Goal: Information Seeking & Learning: Check status

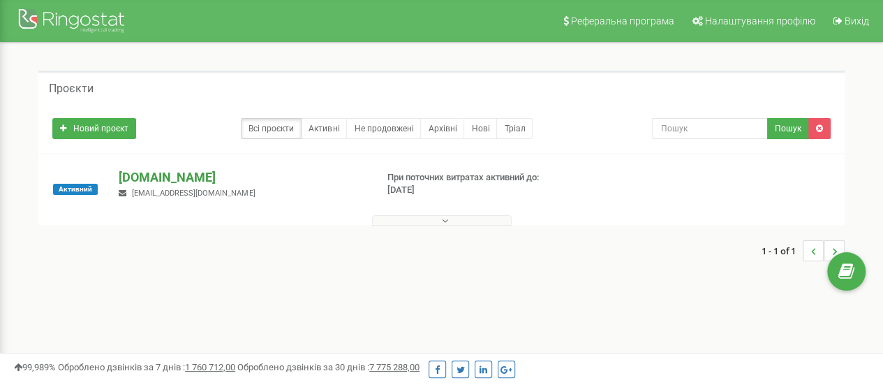
click at [167, 179] on p "[DOMAIN_NAME]" at bounding box center [242, 177] width 246 height 18
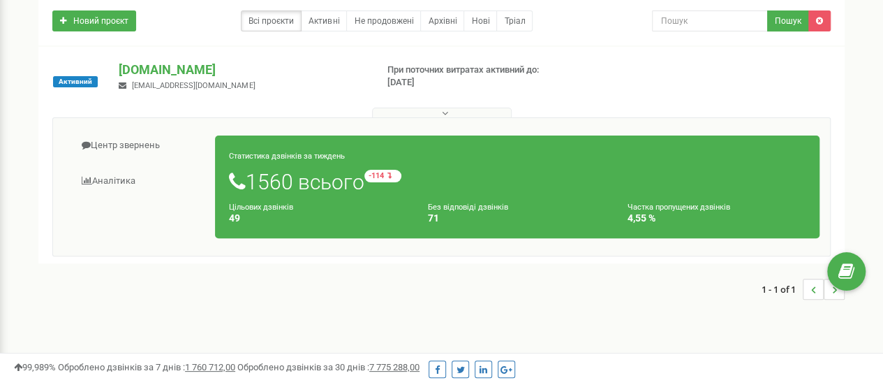
scroll to position [209, 0]
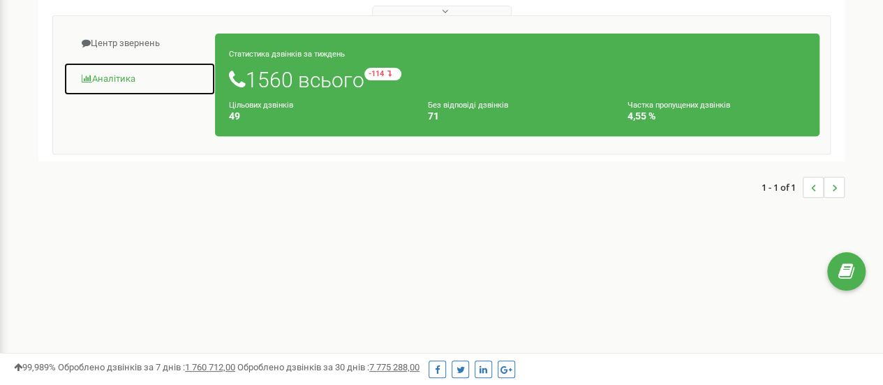
click at [144, 80] on link "Аналiтика" at bounding box center [140, 79] width 152 height 34
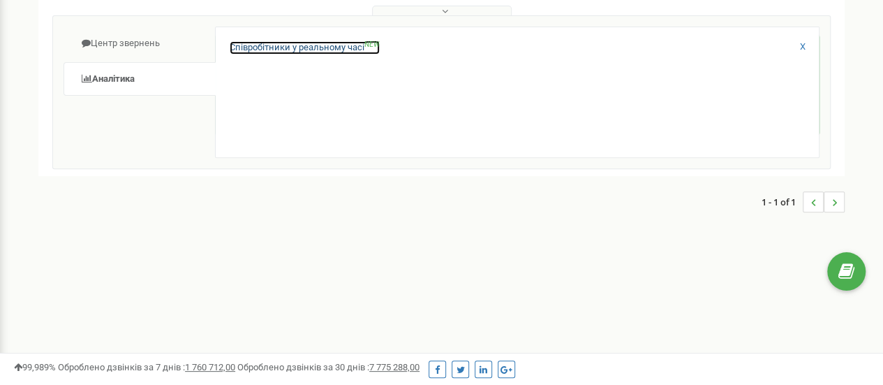
click at [315, 48] on link "Співробітники у реальному часі NEW" at bounding box center [305, 47] width 150 height 13
click at [326, 45] on link "Співробітники у реальному часі NEW" at bounding box center [305, 47] width 150 height 13
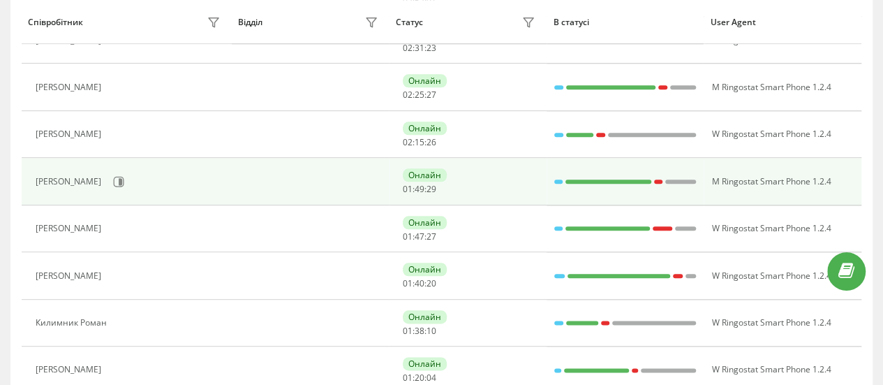
scroll to position [698, 0]
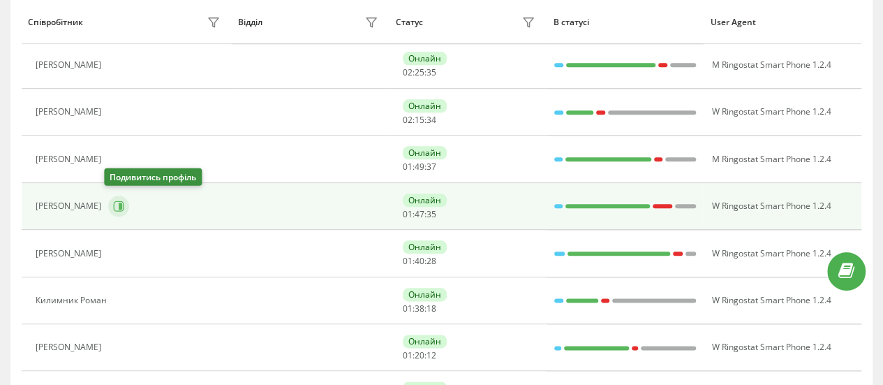
click at [119, 202] on icon at bounding box center [120, 205] width 3 height 7
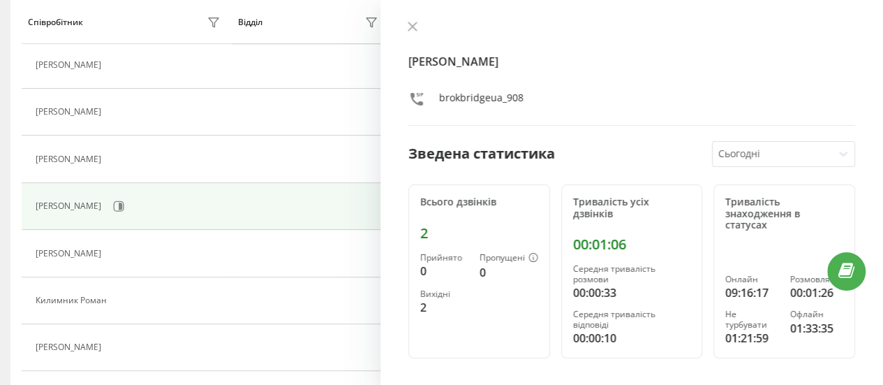
click at [800, 150] on div at bounding box center [772, 154] width 109 height 16
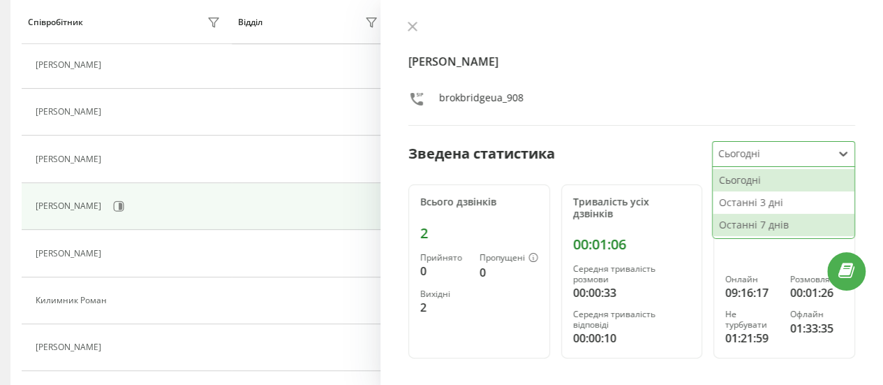
click at [749, 217] on div "Останні 7 днів" at bounding box center [784, 225] width 142 height 22
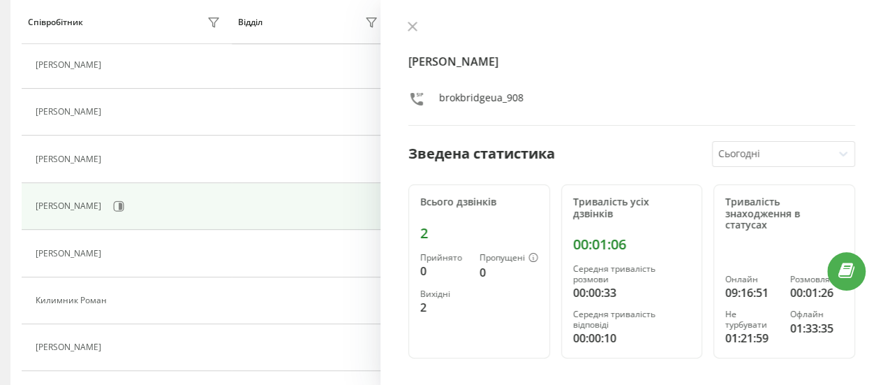
scroll to position [89, 0]
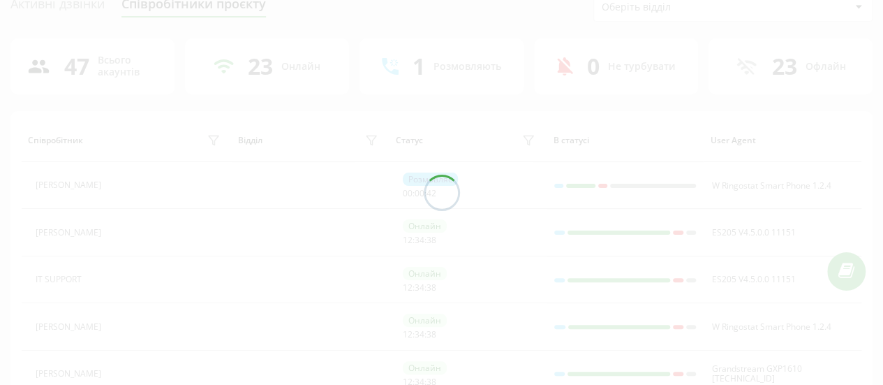
scroll to position [67, 0]
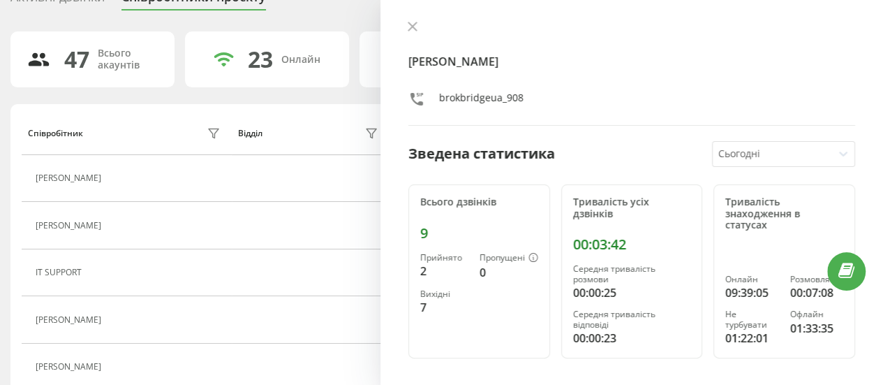
click at [761, 156] on div at bounding box center [772, 154] width 109 height 16
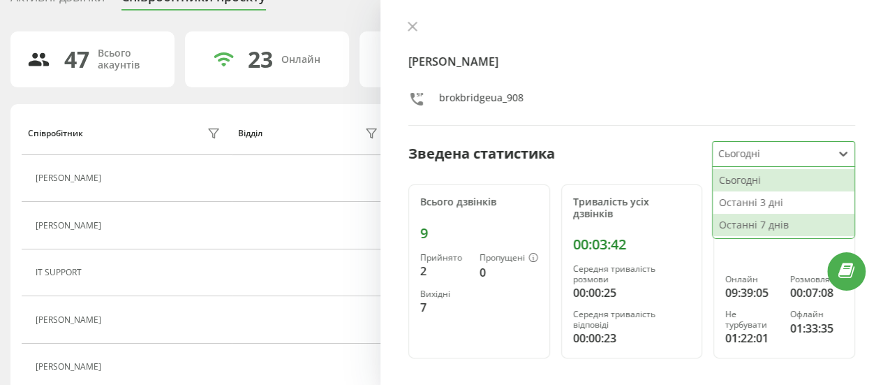
click at [740, 220] on div "Останні 7 днів" at bounding box center [784, 225] width 142 height 22
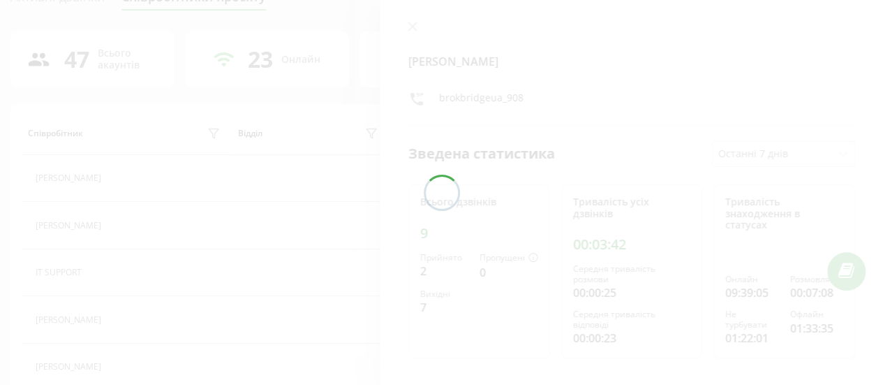
click at [299, 177] on div at bounding box center [441, 192] width 883 height 385
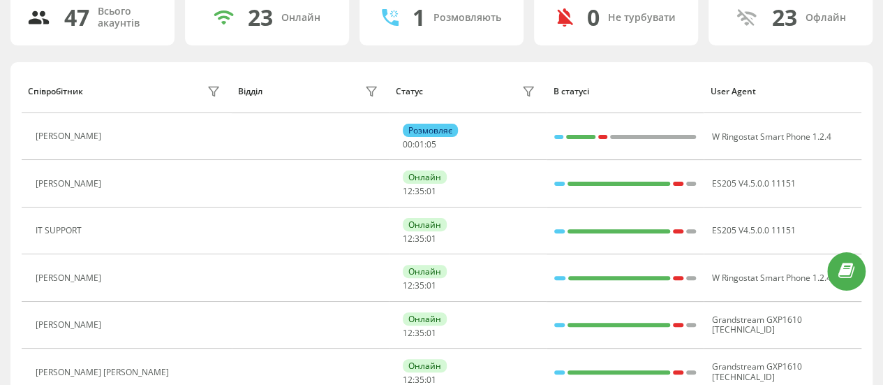
scroll to position [137, 0]
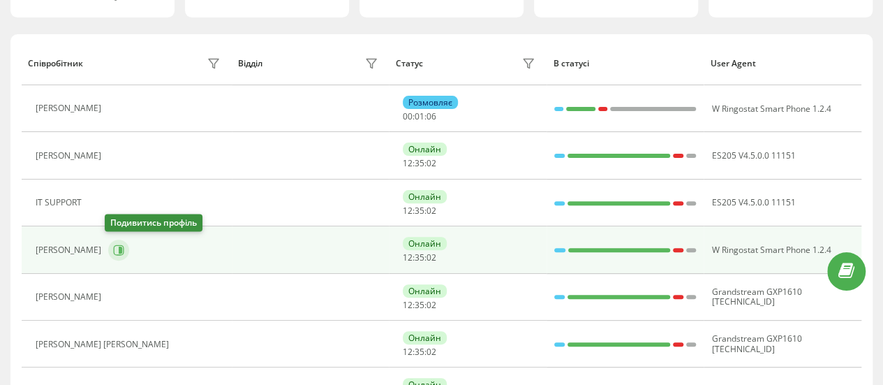
click at [119, 246] on icon at bounding box center [120, 249] width 3 height 7
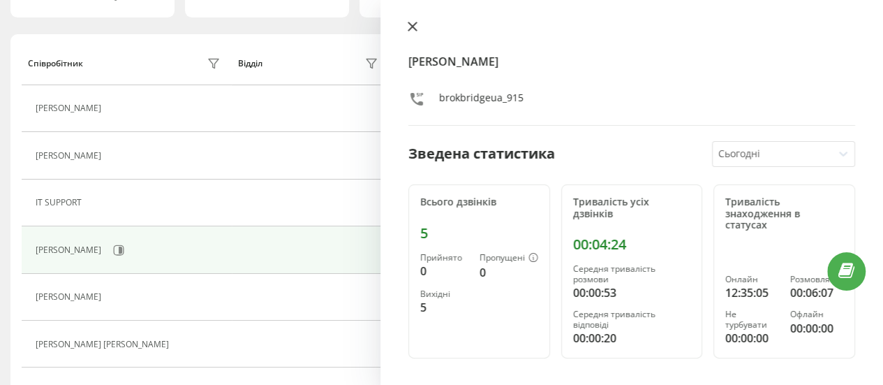
click at [412, 24] on icon at bounding box center [413, 27] width 10 height 10
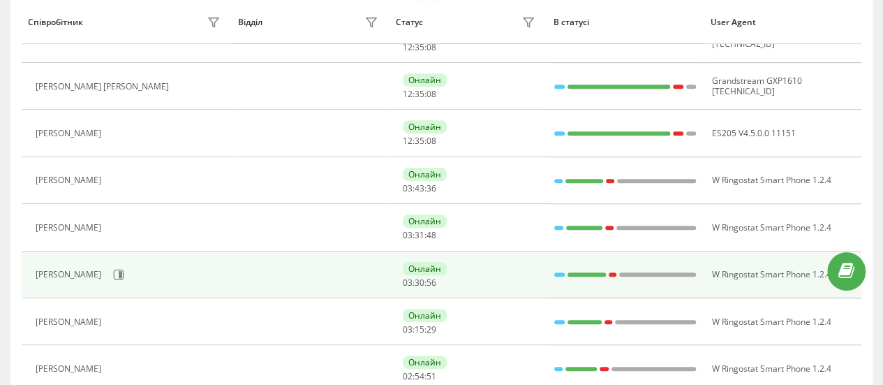
scroll to position [416, 0]
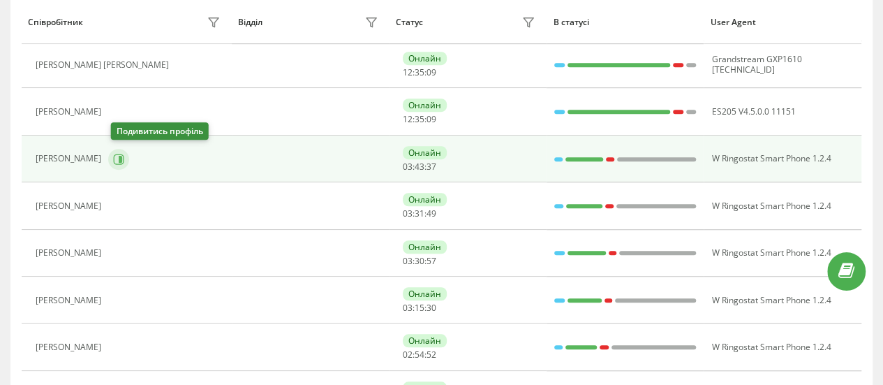
click at [121, 156] on icon at bounding box center [120, 158] width 3 height 7
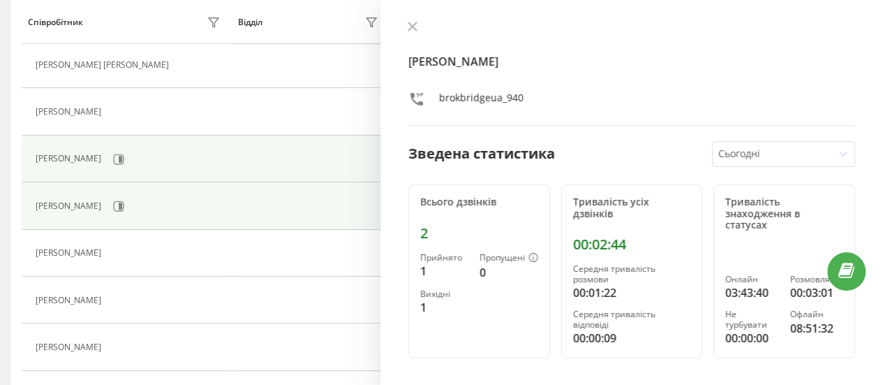
click at [216, 220] on td "[PERSON_NAME]" at bounding box center [127, 205] width 210 height 47
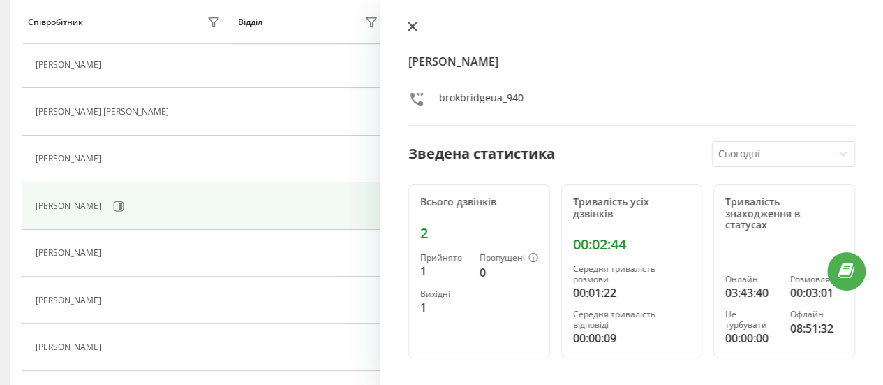
click at [405, 27] on button at bounding box center [412, 27] width 18 height 13
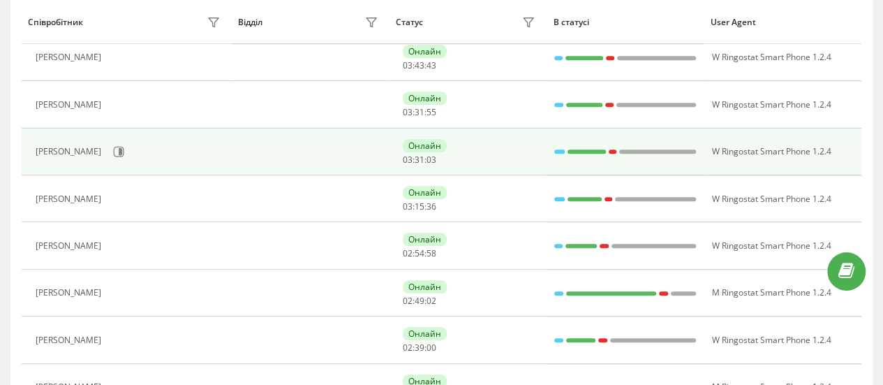
scroll to position [512, 0]
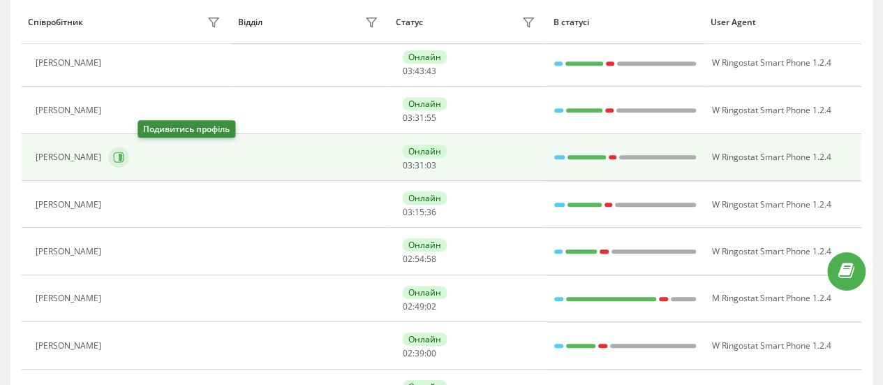
click at [124, 154] on icon at bounding box center [119, 157] width 10 height 10
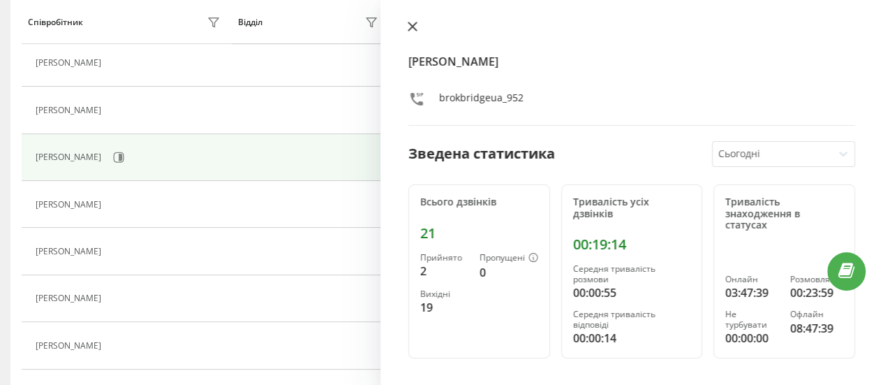
click at [409, 25] on icon at bounding box center [413, 27] width 10 height 10
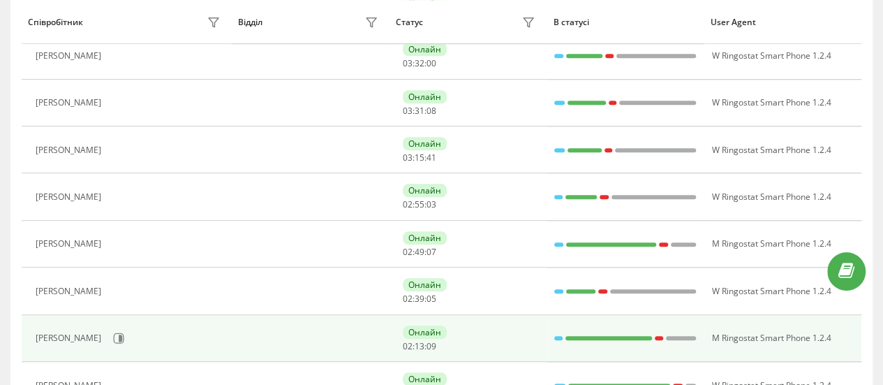
scroll to position [721, 0]
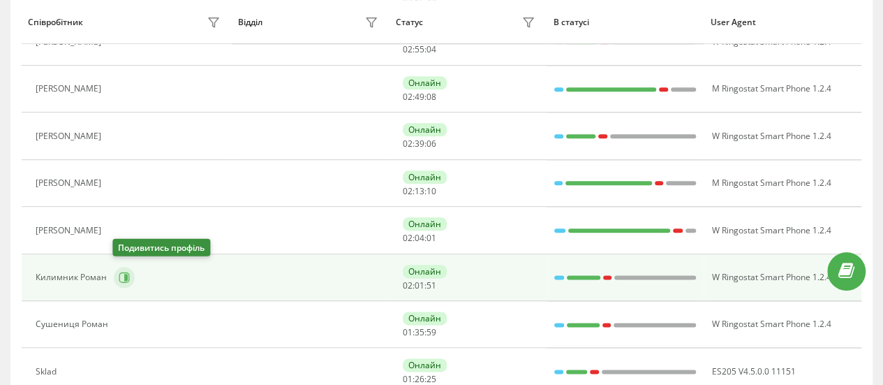
click at [124, 274] on icon at bounding box center [125, 277] width 3 height 7
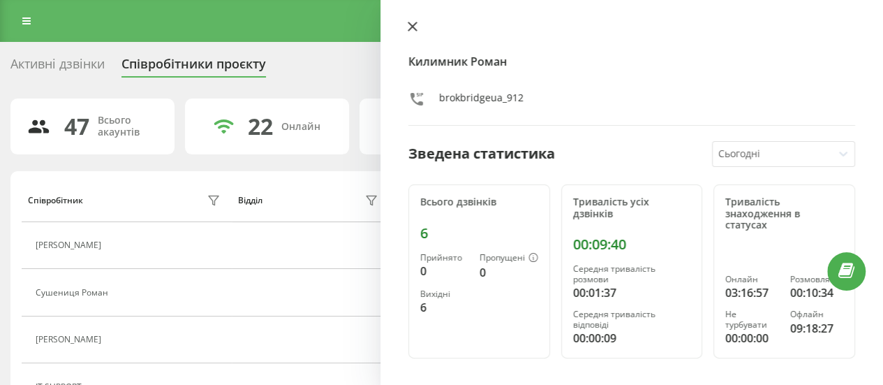
click at [413, 27] on icon at bounding box center [412, 26] width 8 height 8
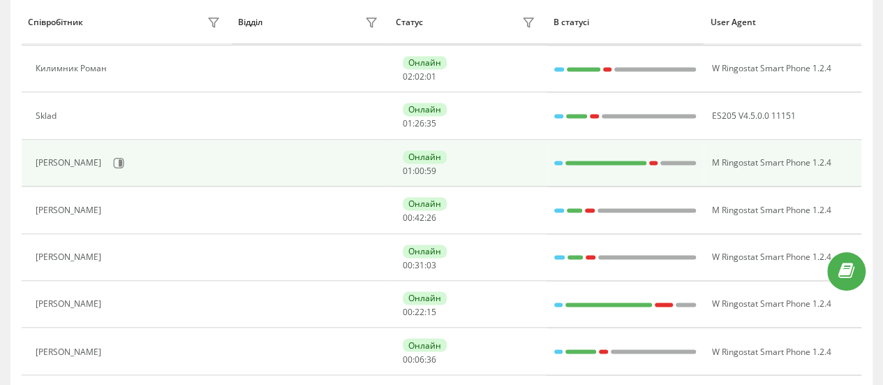
scroll to position [977, 0]
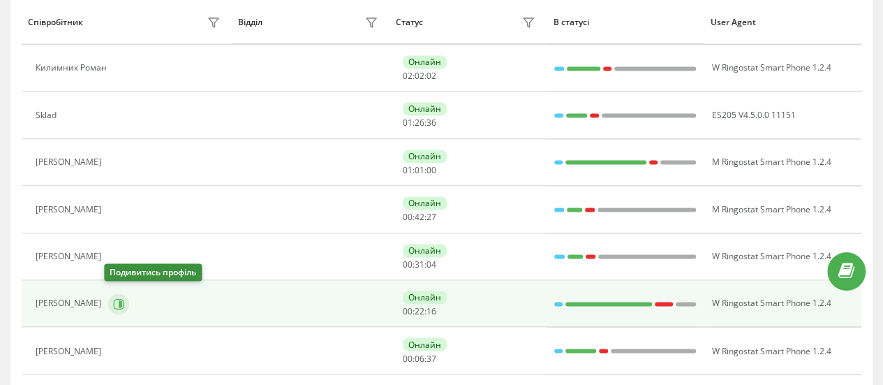
click at [121, 297] on button at bounding box center [118, 303] width 21 height 21
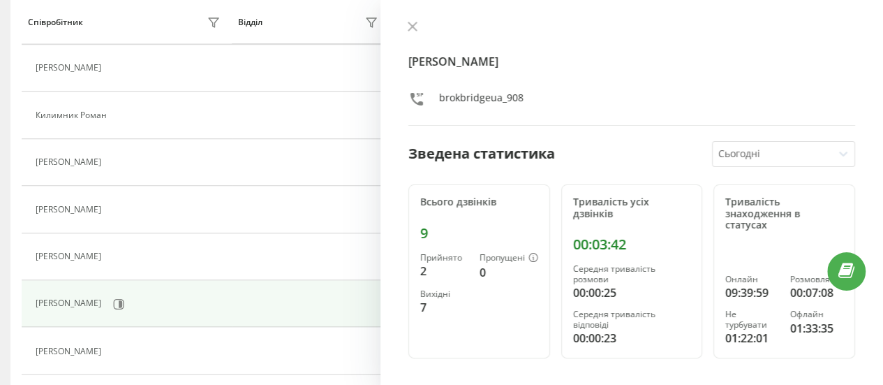
scroll to position [228, 0]
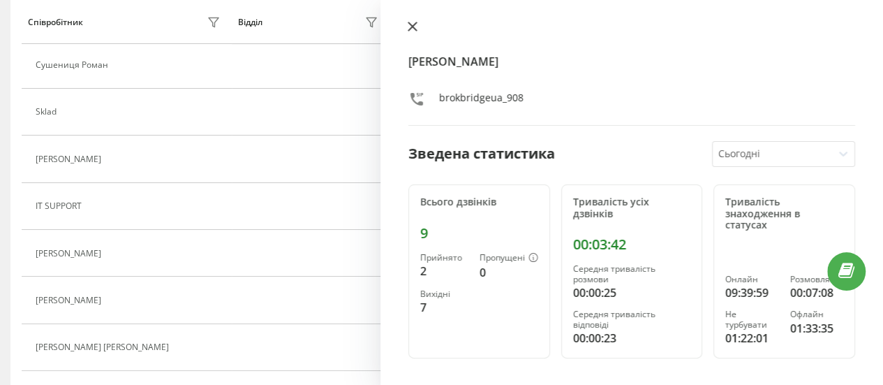
click at [411, 24] on icon at bounding box center [413, 27] width 10 height 10
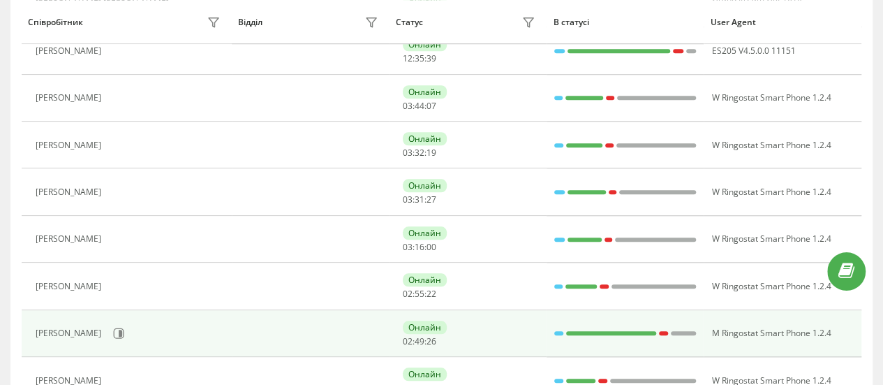
scroll to position [649, 0]
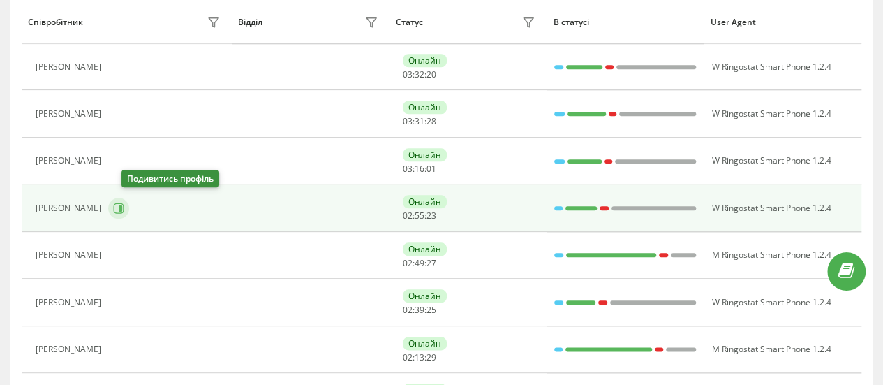
click at [122, 205] on icon at bounding box center [120, 208] width 3 height 7
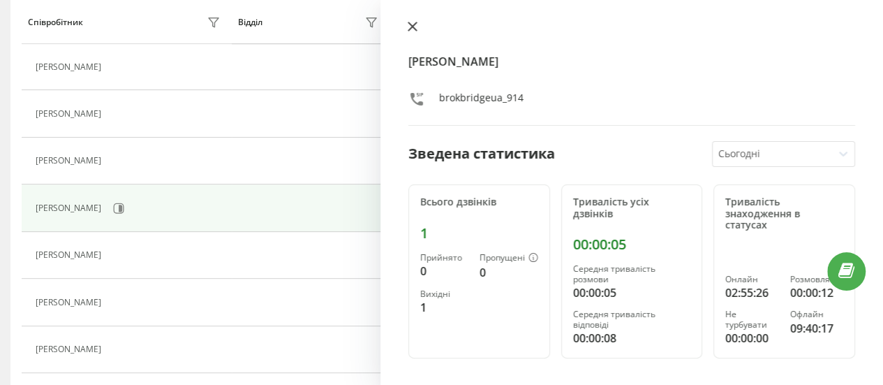
click at [413, 30] on icon at bounding box center [413, 27] width 10 height 10
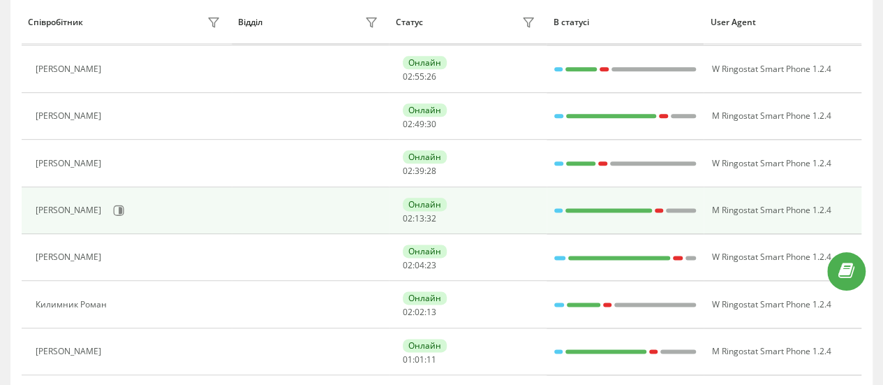
scroll to position [789, 0]
click at [124, 208] on icon at bounding box center [119, 210] width 10 height 10
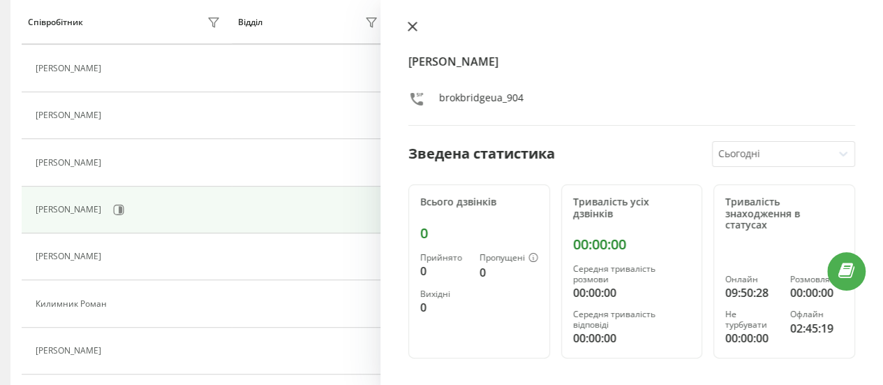
click at [416, 26] on icon at bounding box center [413, 27] width 10 height 10
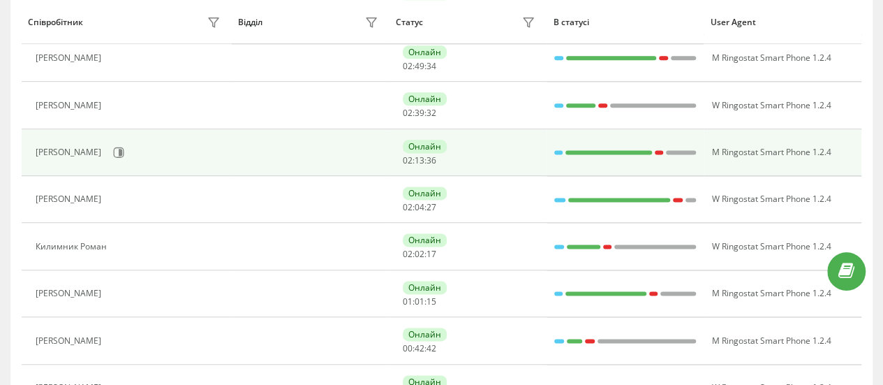
scroll to position [928, 0]
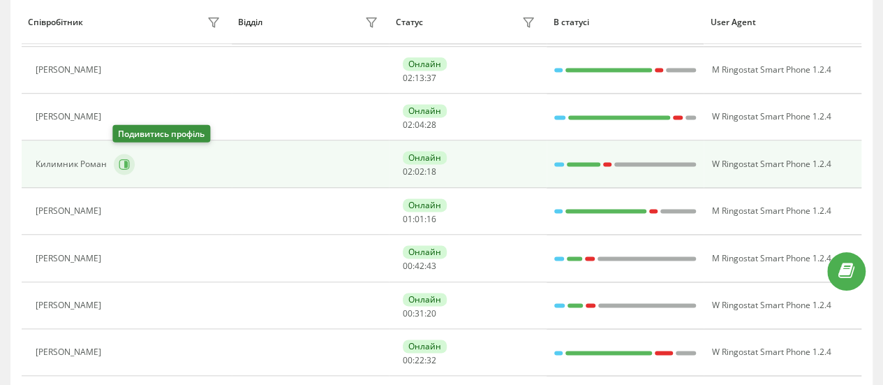
click at [125, 162] on icon at bounding box center [125, 164] width 3 height 7
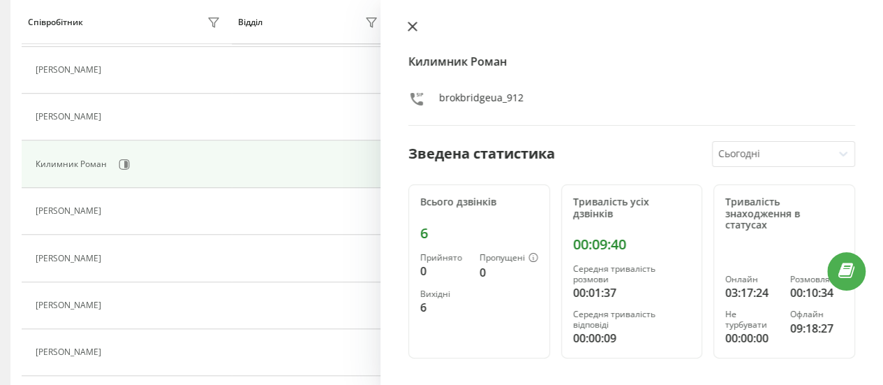
click at [408, 24] on icon at bounding box center [413, 27] width 10 height 10
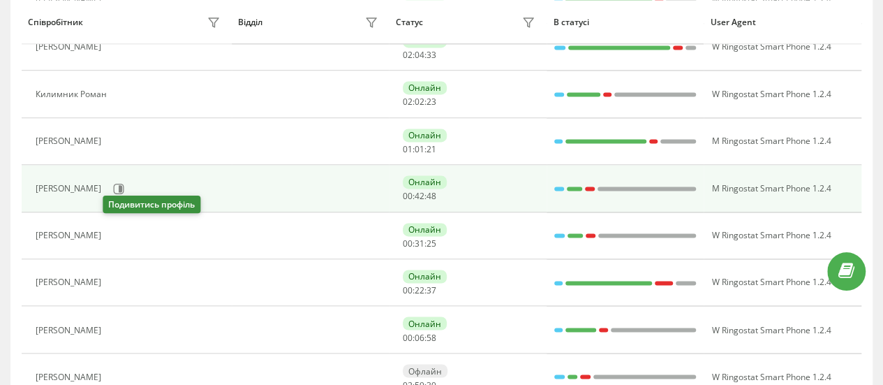
scroll to position [951, 0]
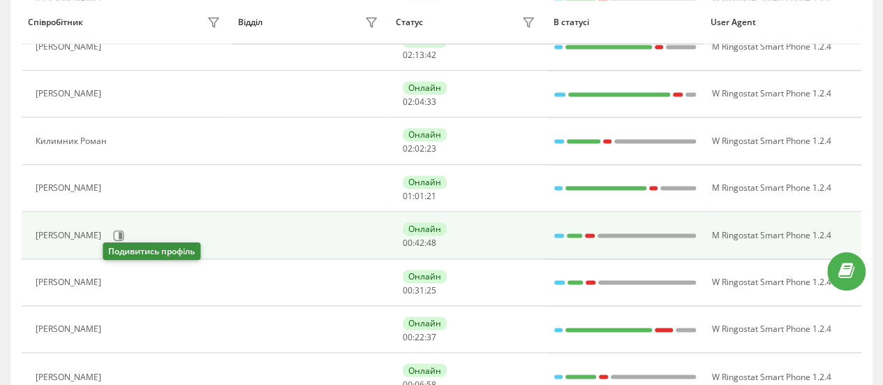
click at [105, 230] on div "[PERSON_NAME]" at bounding box center [70, 235] width 69 height 10
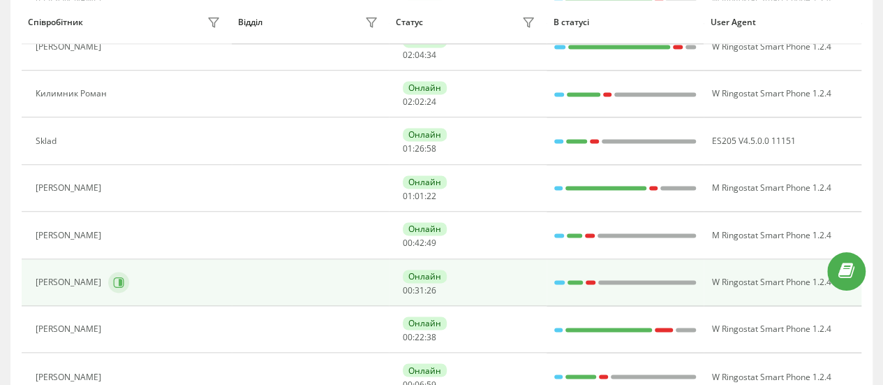
click at [113, 276] on icon at bounding box center [118, 281] width 11 height 11
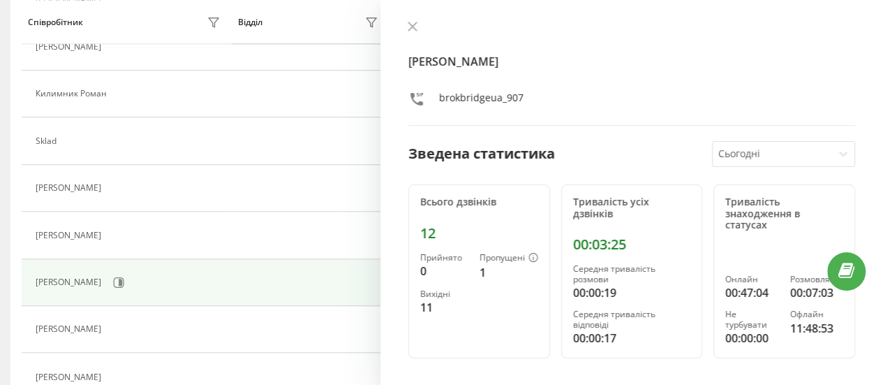
scroll to position [905, 0]
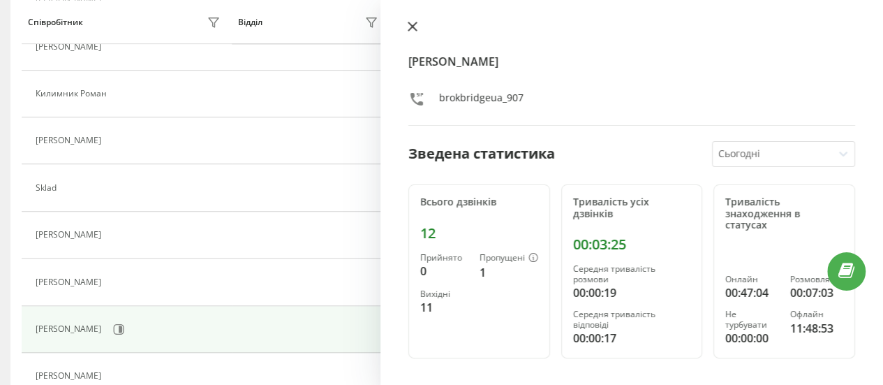
click at [415, 29] on icon at bounding box center [413, 27] width 10 height 10
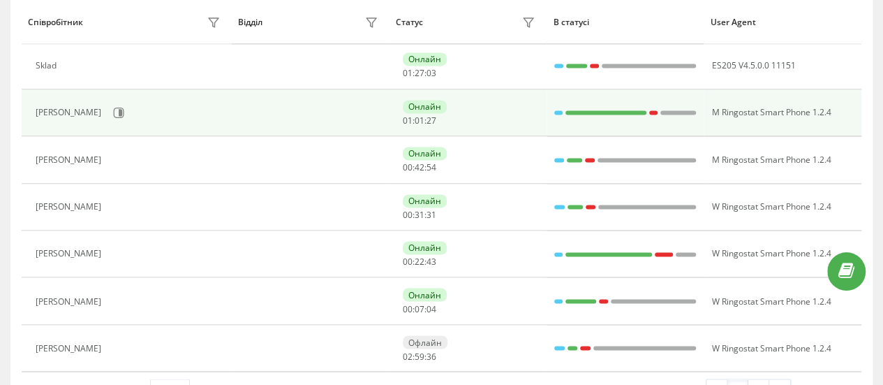
scroll to position [1044, 0]
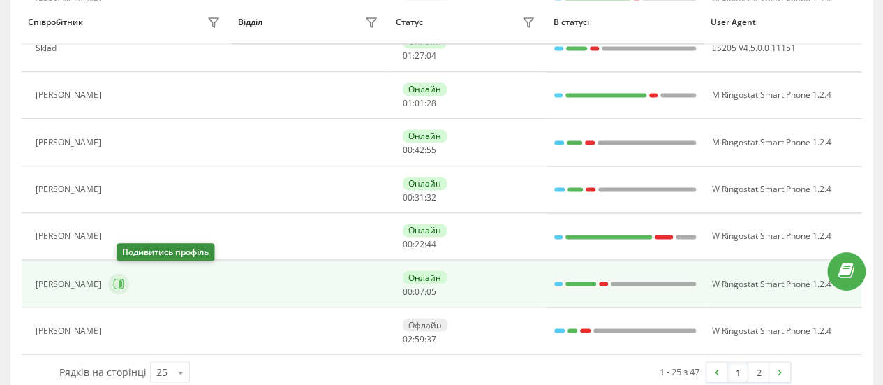
click at [124, 280] on icon at bounding box center [118, 283] width 11 height 11
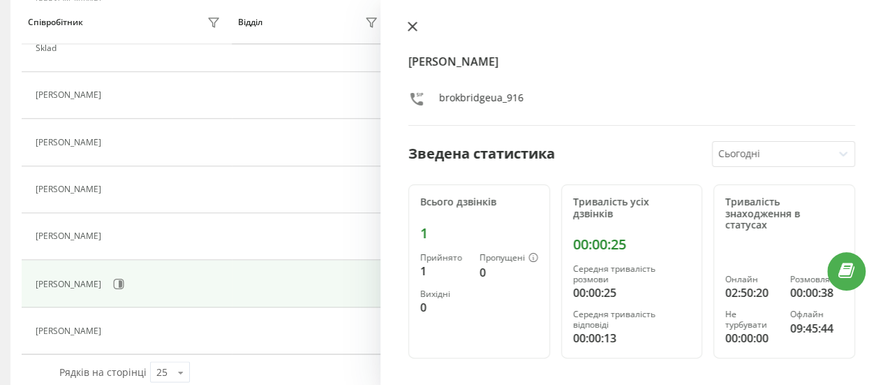
click at [410, 29] on icon at bounding box center [412, 26] width 8 height 8
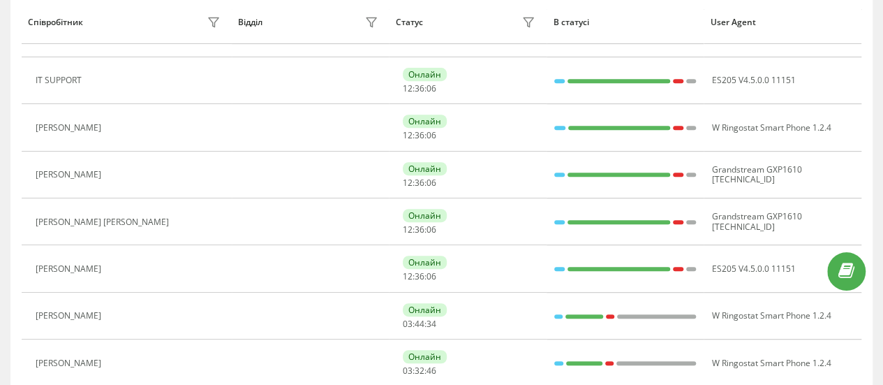
scroll to position [81, 0]
